Goal: Communication & Community: Answer question/provide support

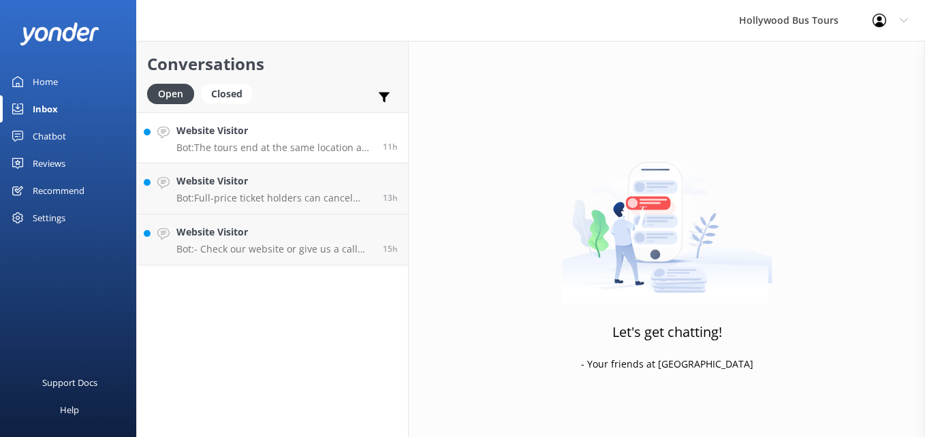
click at [257, 140] on div "Website Visitor Bot: The tours end at the same location as the initial point of…" at bounding box center [274, 137] width 196 height 29
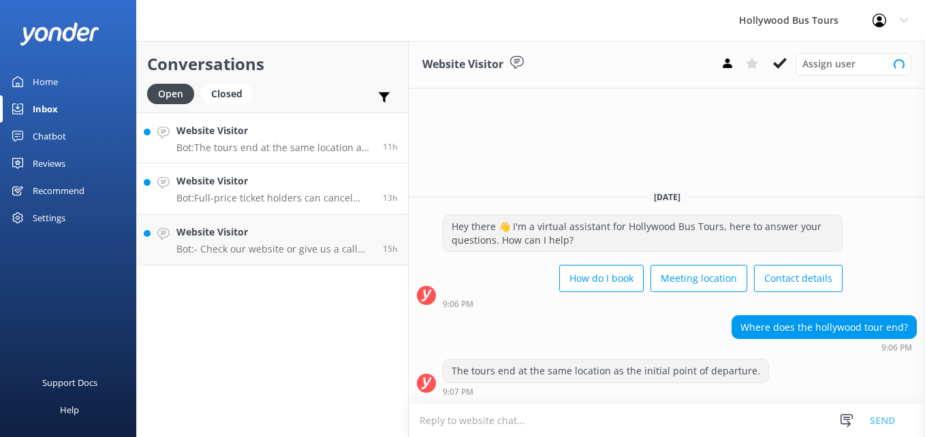
click at [297, 197] on p "Bot: Full-price ticket holders can cancel their tour and receive a full refund …" at bounding box center [274, 198] width 196 height 12
